Goal: Task Accomplishment & Management: Use online tool/utility

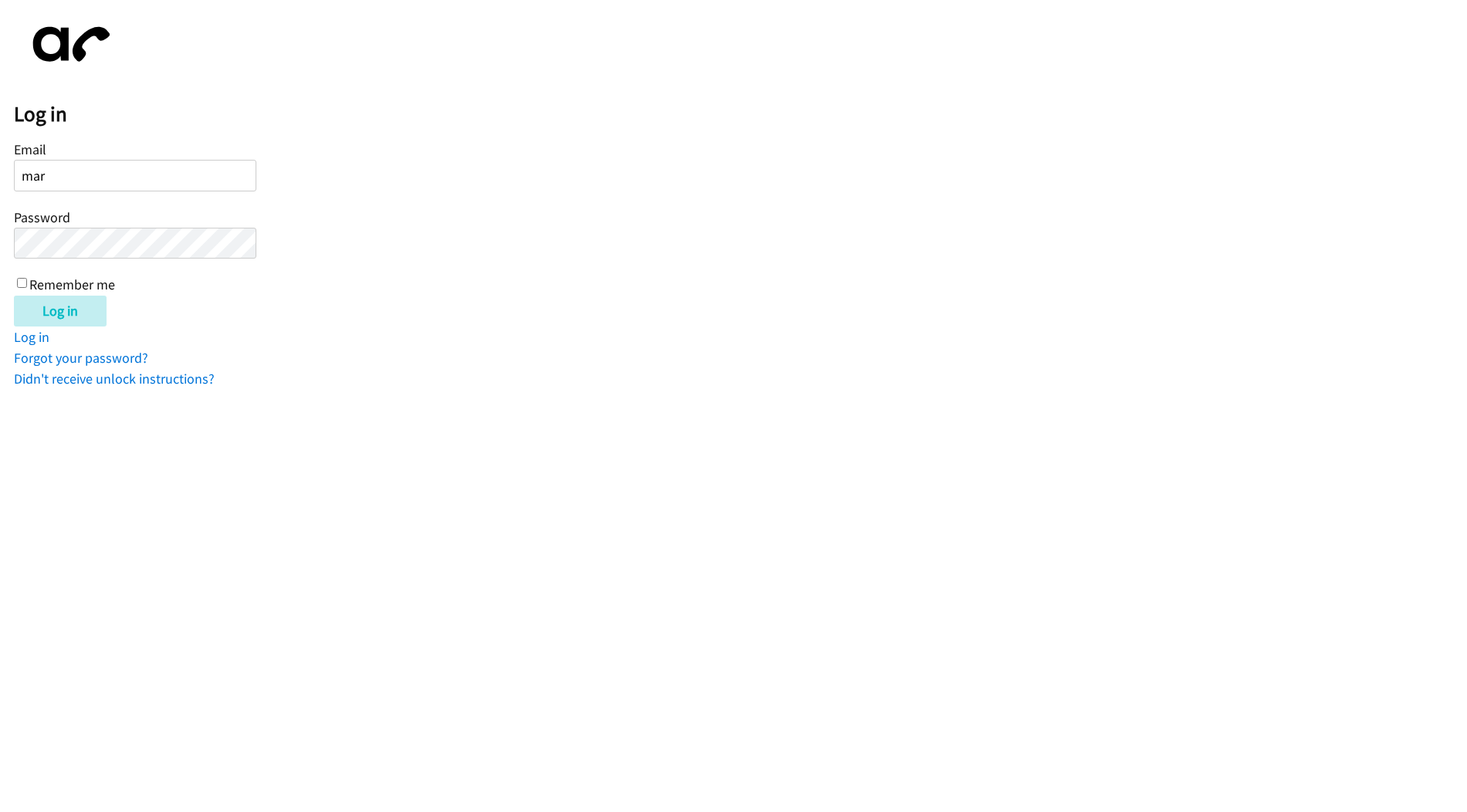
type input "marie@newfoundrentals.com"
click at [14, 296] on input "Log in" at bounding box center [60, 311] width 93 height 31
